Goal: Go to known website: Access a specific website the user already knows

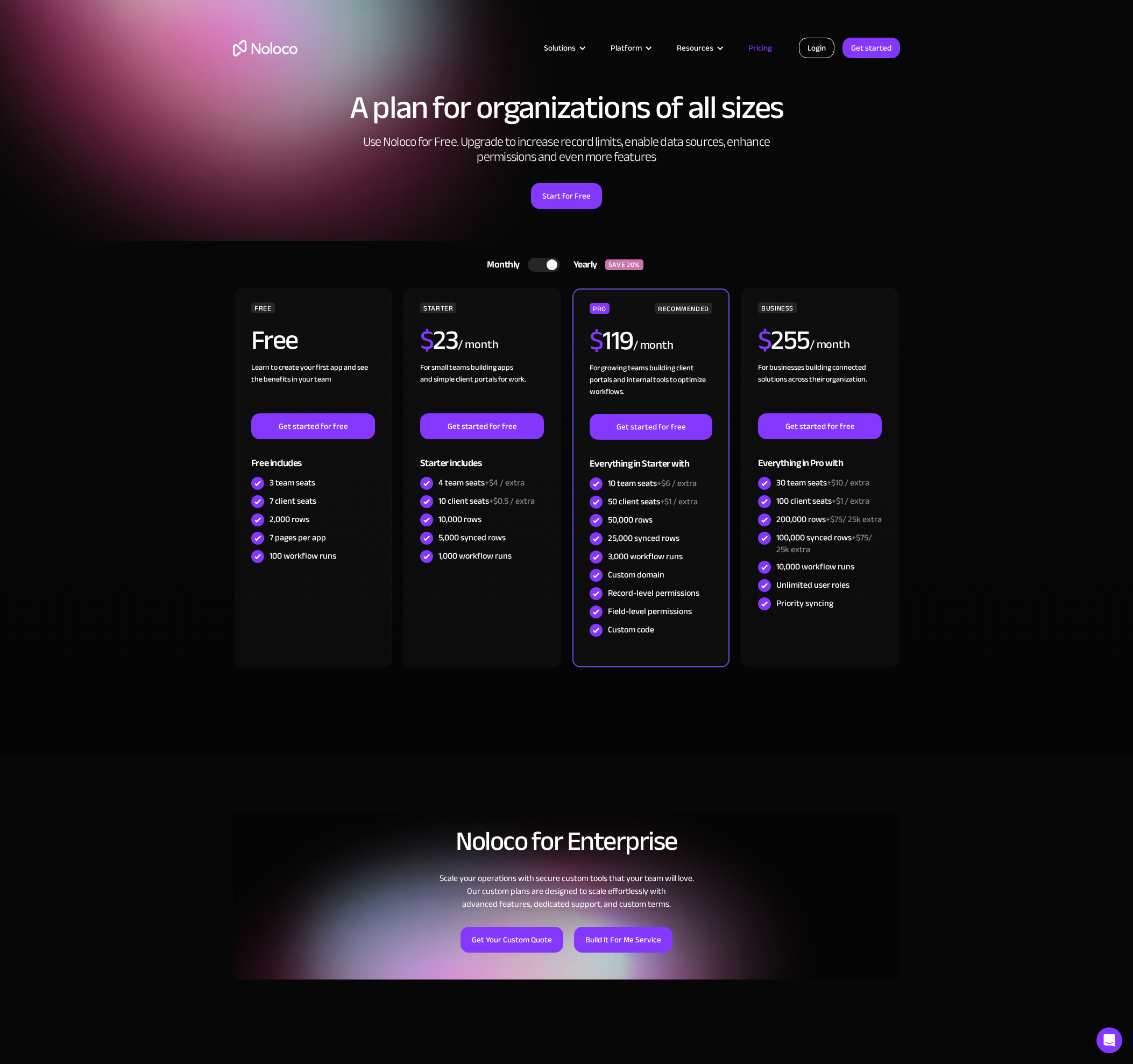
click at [809, 48] on link "Login" at bounding box center [817, 48] width 35 height 21
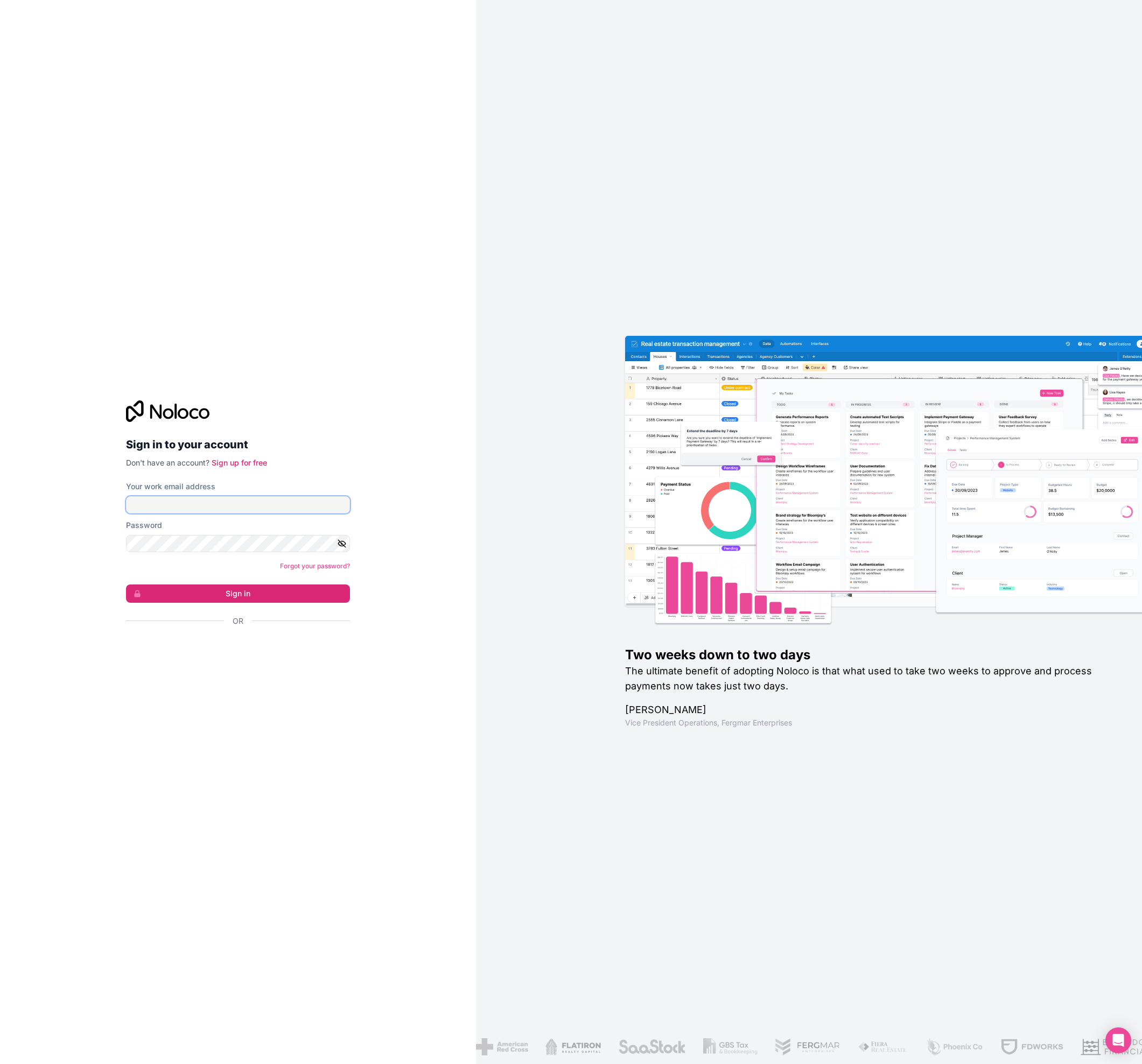
type input "[PERSON_NAME][EMAIL_ADDRESS][DOMAIN_NAME]"
click at [235, 600] on button "Sign in" at bounding box center [238, 593] width 224 height 18
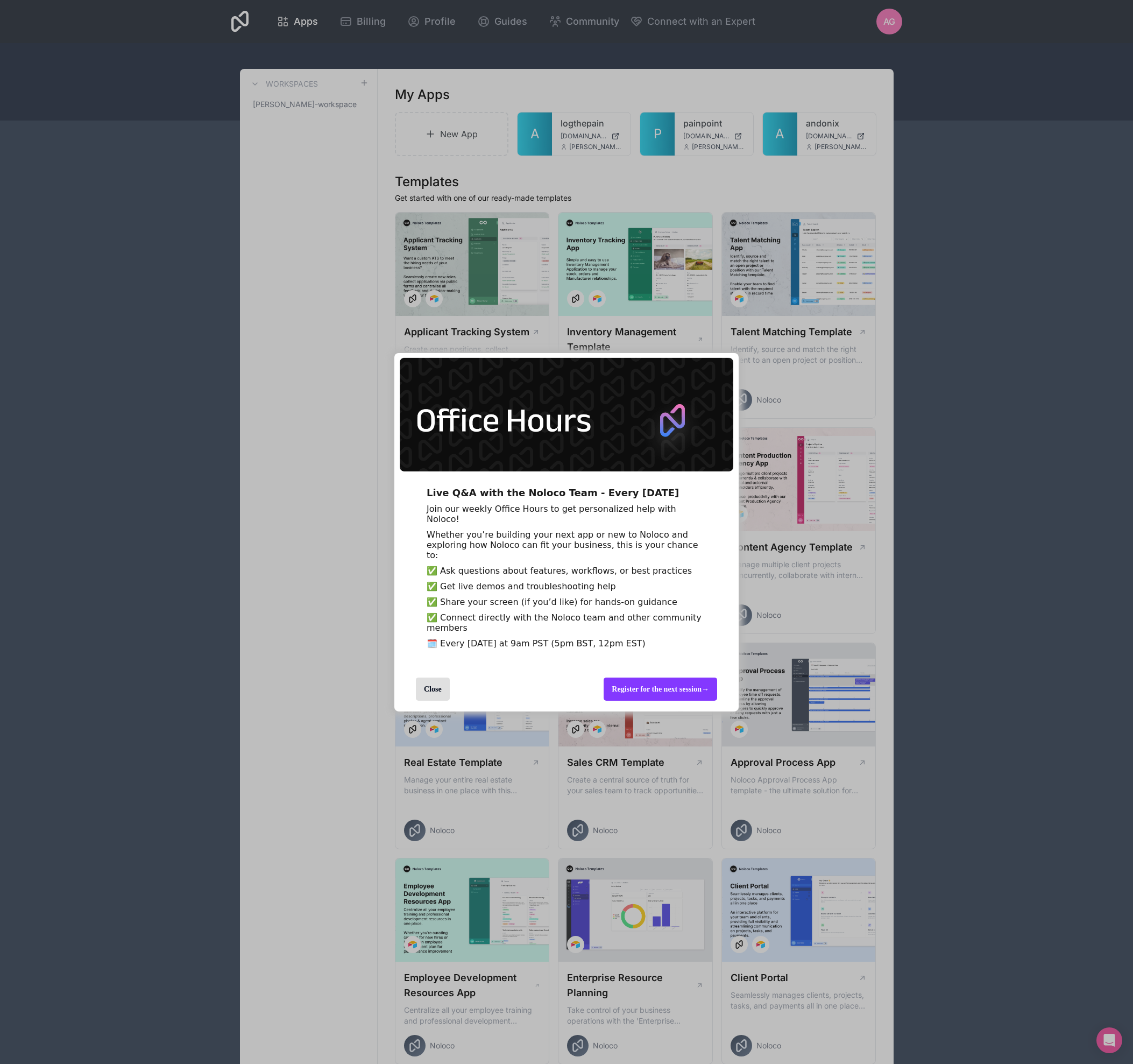
click at [430, 701] on div "Close" at bounding box center [433, 689] width 34 height 23
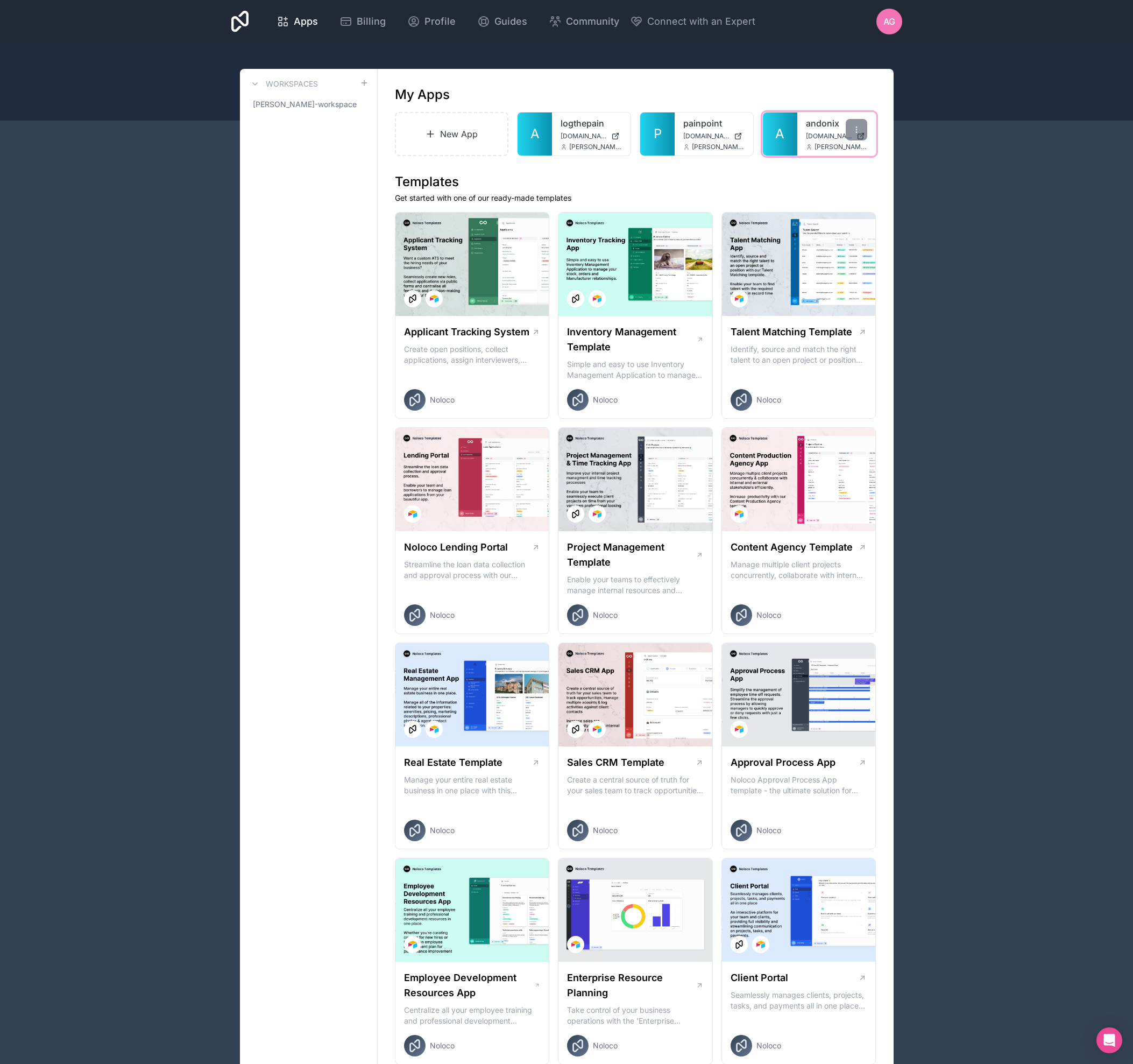
click at [803, 136] on div "andonix [DOMAIN_NAME] [PERSON_NAME][EMAIL_ADDRESS][DOMAIN_NAME]" at bounding box center [836, 134] width 78 height 43
click at [781, 132] on span "A" at bounding box center [780, 134] width 9 height 17
